Goal: Task Accomplishment & Management: Use online tool/utility

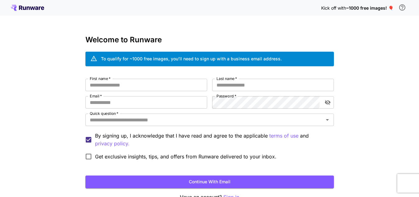
scroll to position [37, 0]
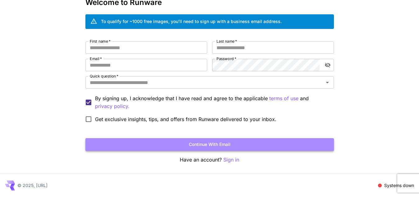
click at [228, 144] on button "Continue with email" at bounding box center [209, 144] width 248 height 13
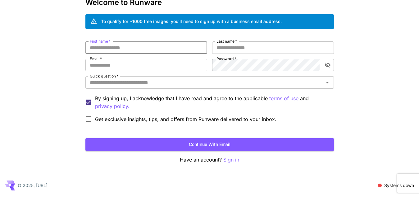
click at [174, 48] on input "First name   *" at bounding box center [146, 47] width 122 height 12
type input "******"
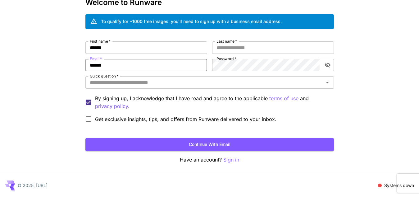
type input "**********"
click at [204, 87] on div "Quick question   *" at bounding box center [209, 82] width 248 height 12
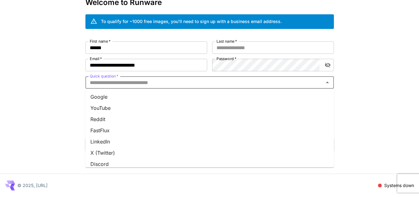
click at [185, 96] on li "Google" at bounding box center [209, 96] width 248 height 11
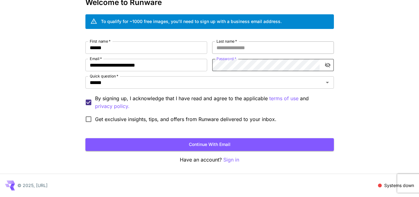
click at [249, 41] on input "Last name   *" at bounding box center [273, 47] width 122 height 12
type input "****"
click at [224, 145] on button "Continue with email" at bounding box center [209, 144] width 248 height 13
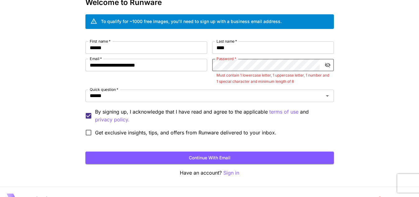
click at [134, 75] on div "**********" at bounding box center [209, 89] width 248 height 97
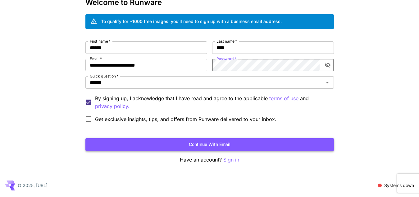
click at [187, 146] on button "Continue with email" at bounding box center [209, 144] width 248 height 13
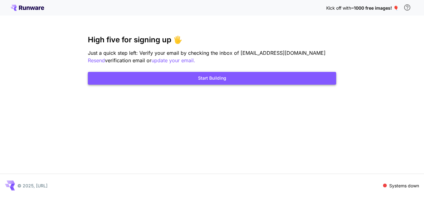
click at [191, 76] on button "Start Building" at bounding box center [212, 78] width 248 height 13
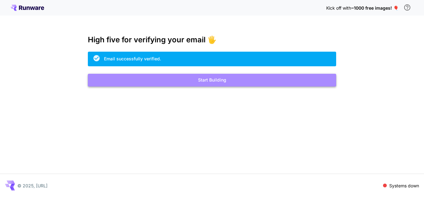
click at [236, 85] on button "Start Building" at bounding box center [212, 80] width 248 height 13
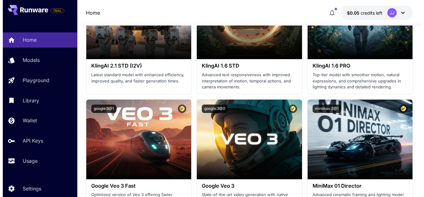
scroll to position [481, 0]
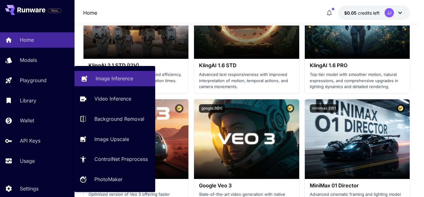
click at [119, 78] on p "Image Inference" at bounding box center [115, 78] width 38 height 7
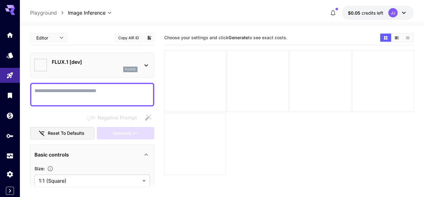
type input "**********"
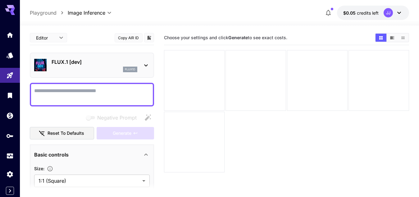
click at [95, 91] on textarea "Negative Prompt" at bounding box center [91, 94] width 115 height 15
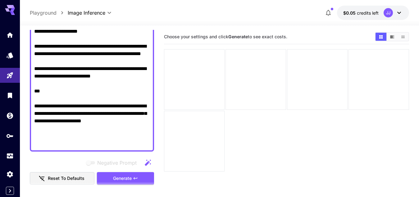
scroll to position [331, 0]
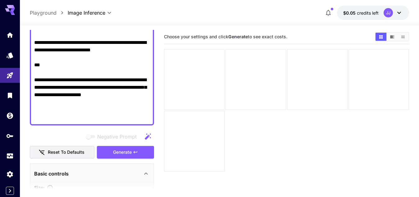
drag, startPoint x: 98, startPoint y: 116, endPoint x: 32, endPoint y: 51, distance: 92.9
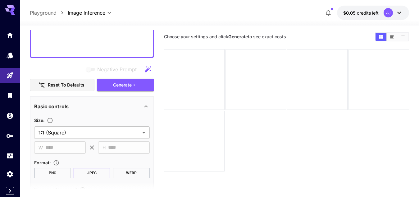
scroll to position [347, 0]
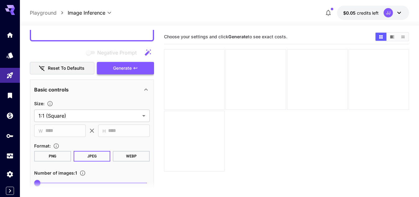
click at [129, 70] on span "Generate" at bounding box center [122, 68] width 19 height 8
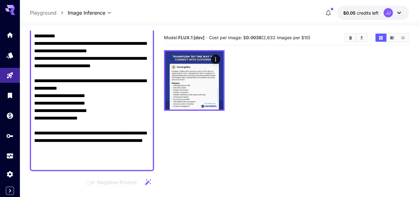
scroll to position [261, 0]
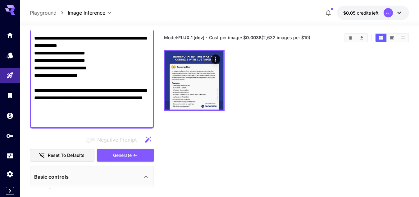
drag, startPoint x: 87, startPoint y: 111, endPoint x: 29, endPoint y: 91, distance: 60.7
click at [29, 91] on section "**********" at bounding box center [219, 135] width 399 height 220
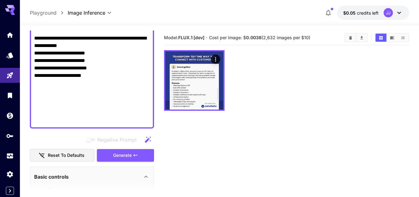
scroll to position [318, 0]
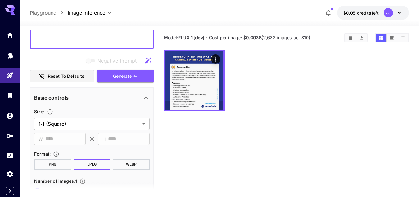
click at [29, 91] on section "**********" at bounding box center [219, 135] width 399 height 220
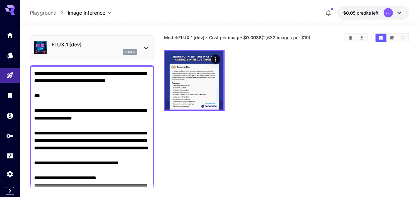
scroll to position [17, 0]
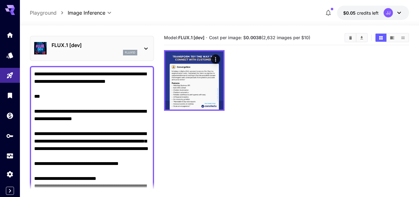
drag, startPoint x: 47, startPoint y: 98, endPoint x: 27, endPoint y: 64, distance: 39.4
click at [27, 64] on section "**********" at bounding box center [219, 135] width 399 height 220
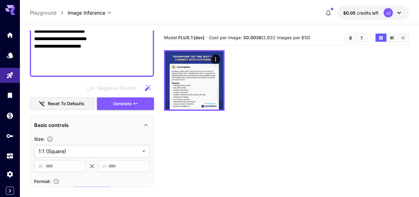
scroll to position [261, 0]
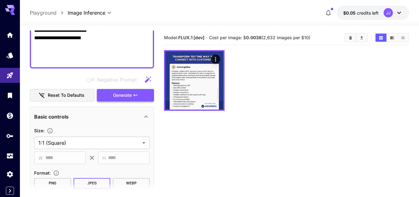
click at [121, 91] on button "Generate" at bounding box center [125, 95] width 57 height 13
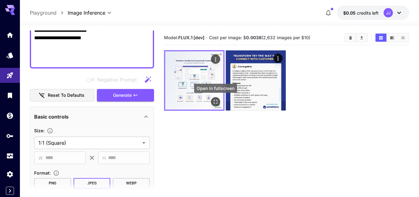
click at [215, 100] on icon "Open in fullscreen" at bounding box center [215, 101] width 6 height 6
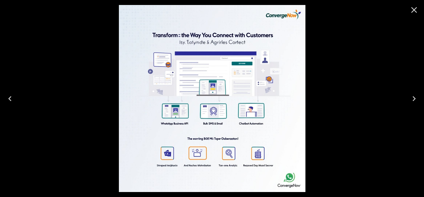
click at [416, 7] on icon "Close" at bounding box center [414, 10] width 10 height 10
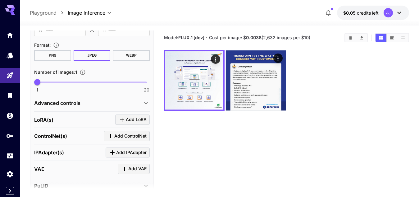
scroll to position [436, 0]
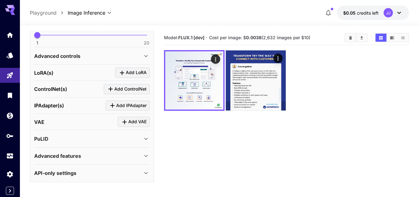
click at [147, 54] on icon at bounding box center [145, 55] width 7 height 7
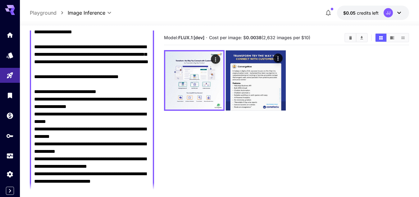
scroll to position [0, 0]
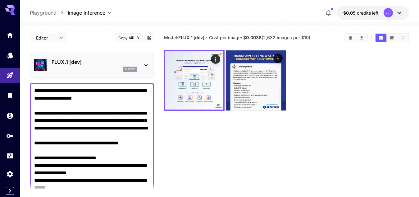
click at [142, 65] on icon at bounding box center [145, 64] width 7 height 7
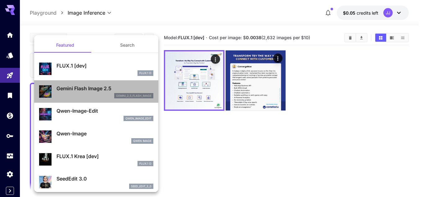
click at [130, 95] on p "gemini_2_5_flash_image" at bounding box center [133, 95] width 35 height 4
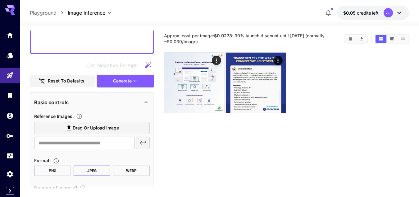
scroll to position [258, 0]
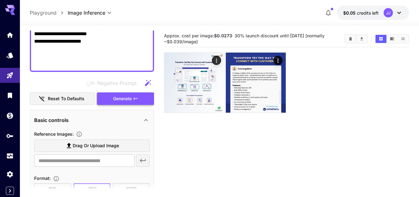
click at [127, 96] on span "Generate" at bounding box center [122, 99] width 19 height 8
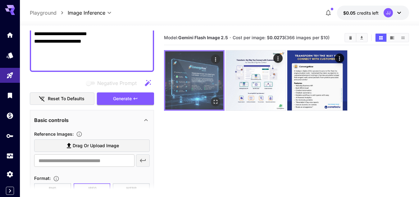
click at [190, 75] on img at bounding box center [194, 80] width 58 height 58
click at [217, 101] on icon "Open in fullscreen" at bounding box center [216, 102] width 4 height 4
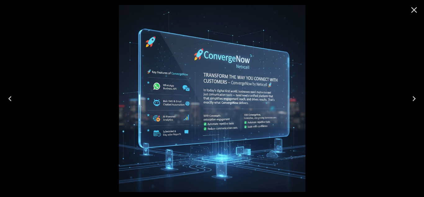
click at [415, 8] on icon "Close" at bounding box center [414, 10] width 10 height 10
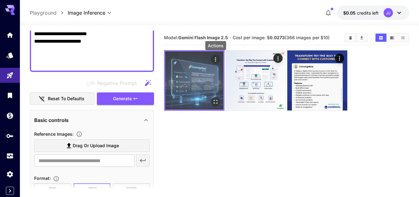
click at [216, 58] on icon "Actions" at bounding box center [215, 59] width 6 height 6
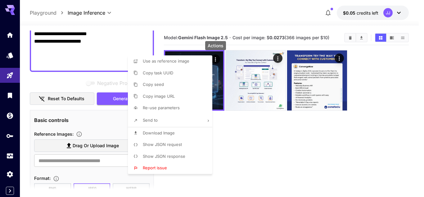
click at [182, 131] on li "Download Image" at bounding box center [172, 133] width 88 height 12
click at [278, 58] on div at bounding box center [212, 98] width 424 height 197
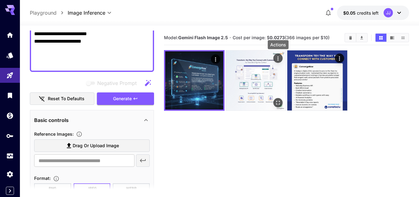
click at [279, 58] on icon "Actions" at bounding box center [278, 58] width 6 height 6
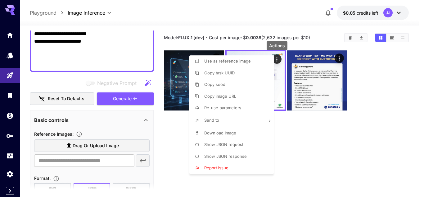
click at [248, 131] on li "Download Image" at bounding box center [233, 133] width 88 height 12
click at [303, 139] on div at bounding box center [212, 98] width 424 height 197
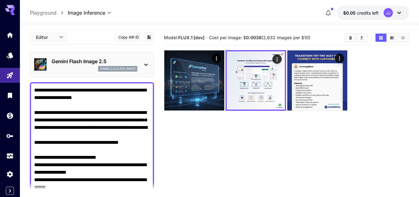
scroll to position [0, 0]
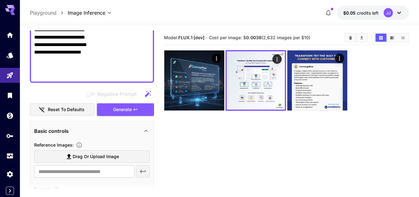
scroll to position [248, 0]
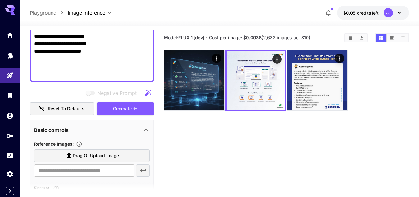
type textarea "**********"
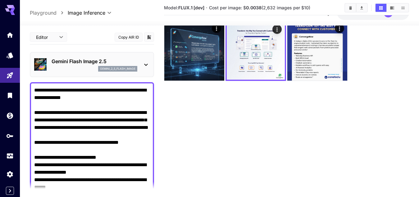
scroll to position [0, 0]
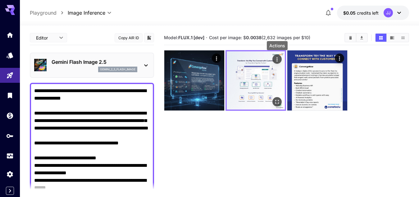
click at [277, 57] on icon "Actions" at bounding box center [277, 59] width 6 height 6
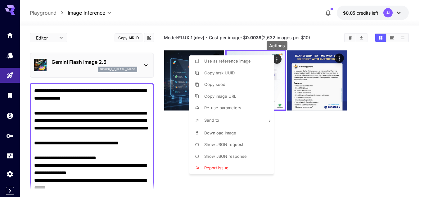
click at [301, 148] on div at bounding box center [212, 98] width 424 height 197
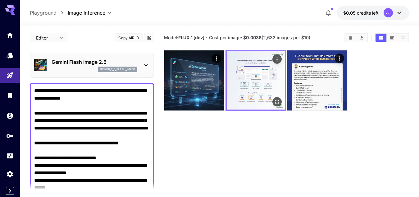
click at [259, 85] on img at bounding box center [256, 80] width 58 height 58
click at [279, 101] on icon "Open in fullscreen" at bounding box center [277, 101] width 6 height 6
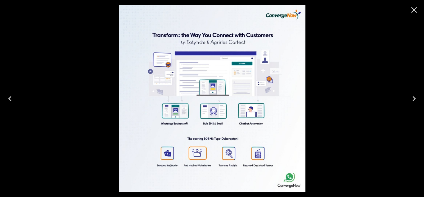
click at [414, 10] on icon "Close" at bounding box center [414, 10] width 6 height 6
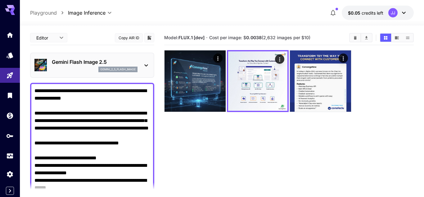
click at [58, 37] on body "**********" at bounding box center [212, 123] width 424 height 246
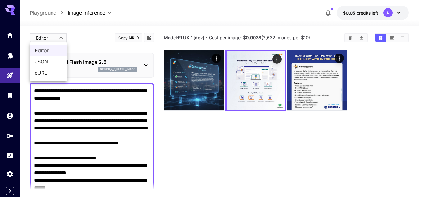
click at [218, 153] on div at bounding box center [212, 98] width 424 height 197
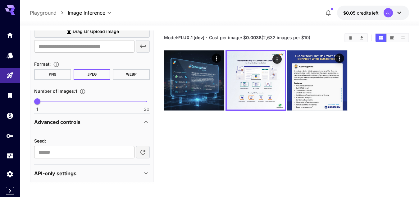
click at [159, 37] on main "Editor **** ​ Copy AIR ID Gemini Flash Image 2.5 gemini_2_5_flash_image Negativ…" at bounding box center [219, 130] width 379 height 201
